Goal: Task Accomplishment & Management: Complete application form

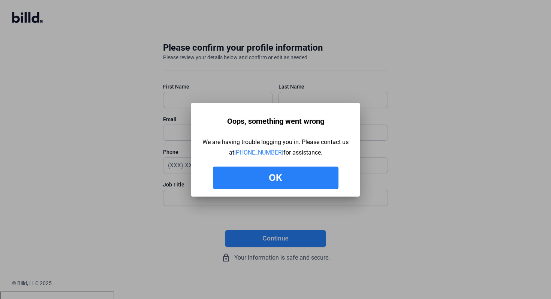
click at [267, 184] on button "Ok" at bounding box center [275, 177] width 125 height 22
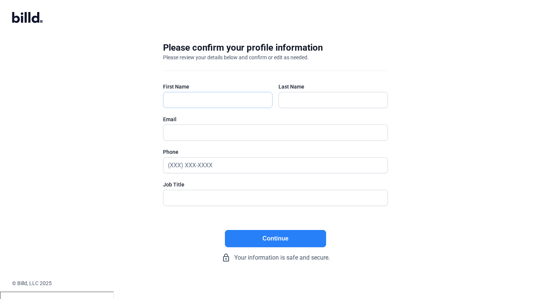
click at [187, 96] on input "text" at bounding box center [213, 99] width 101 height 15
click at [310, 105] on input "text" at bounding box center [333, 99] width 109 height 15
